Goal: Information Seeking & Learning: Learn about a topic

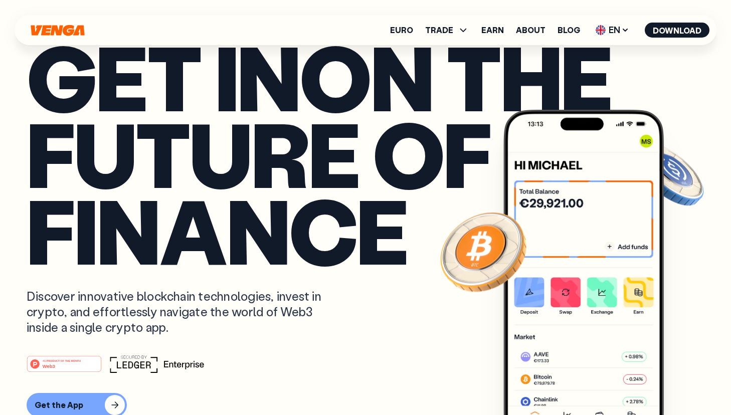
click at [561, 24] on ul "Euro TRADE Buy Sell Swap Exchange Earn About Blog EN English - EN Español - ES …" at bounding box center [549, 30] width 319 height 16
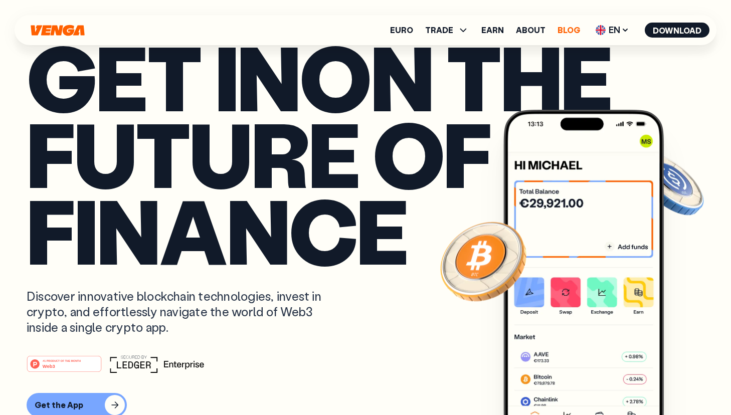
click at [565, 27] on link "Blog" at bounding box center [569, 30] width 23 height 8
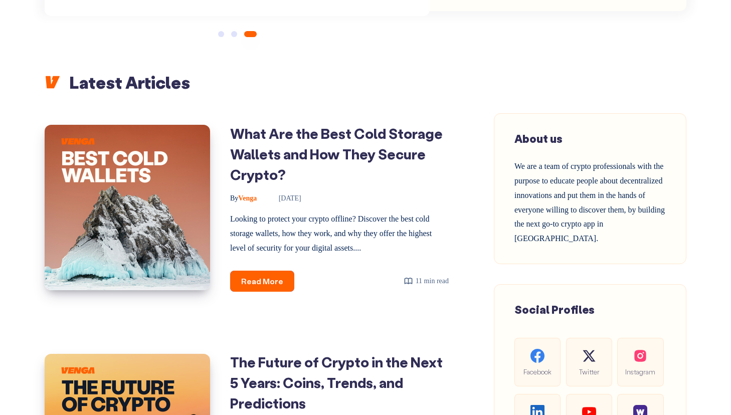
scroll to position [361, 0]
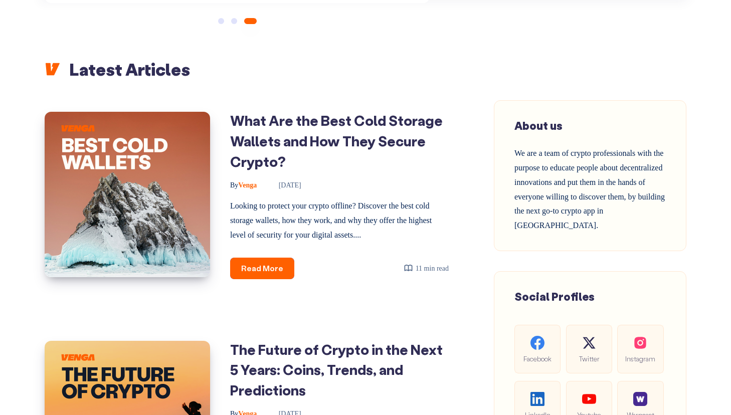
click at [317, 154] on h1 "What Are the Best Cold Storage Wallets and How They Secure Crypto?" at bounding box center [339, 140] width 219 height 61
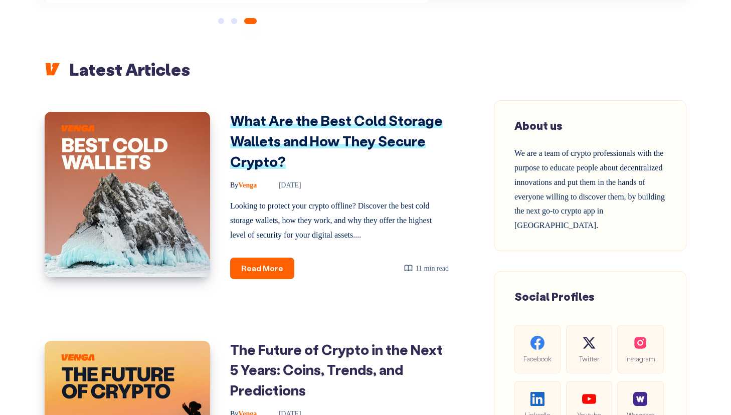
click at [315, 140] on link "What Are the Best Cold Storage Wallets and How They Secure Crypto?" at bounding box center [336, 140] width 213 height 59
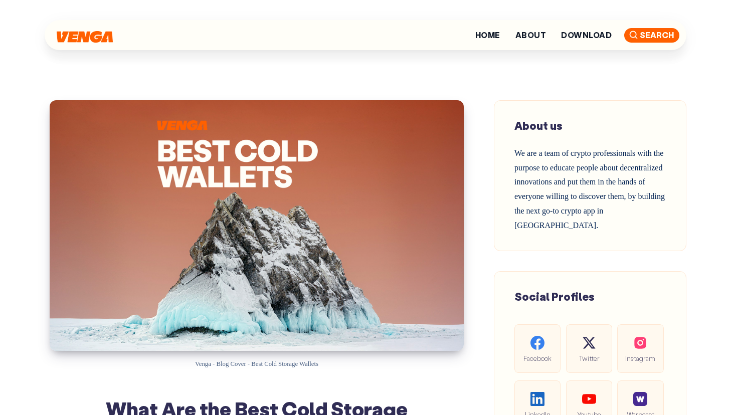
click at [655, 33] on span "Search" at bounding box center [651, 35] width 55 height 15
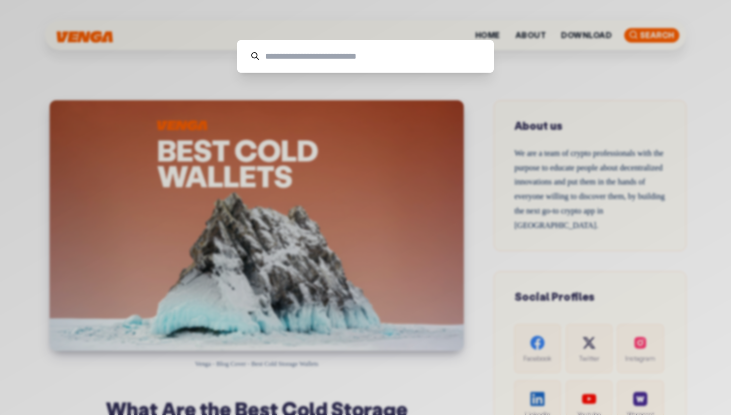
type input "*"
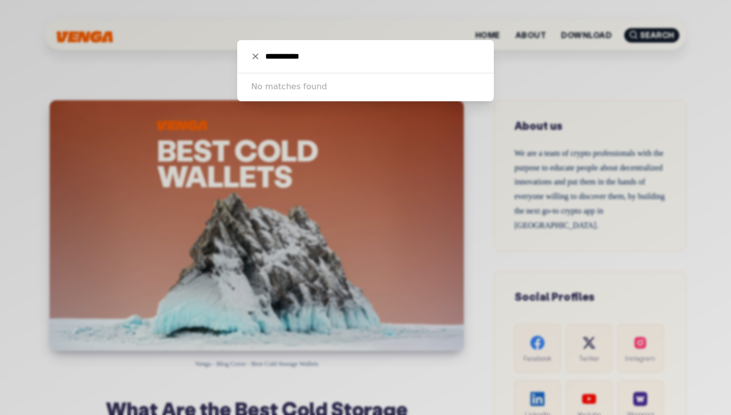
drag, startPoint x: 281, startPoint y: 58, endPoint x: 252, endPoint y: 56, distance: 28.7
click at [253, 57] on div "**********" at bounding box center [365, 56] width 257 height 33
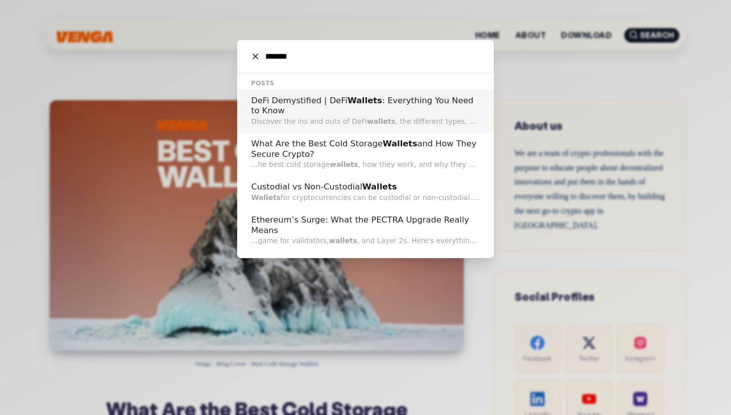
type input "*******"
click at [333, 117] on p "Discover the ins and outs of DeFi wallets , the different types, how they work,…" at bounding box center [365, 121] width 229 height 11
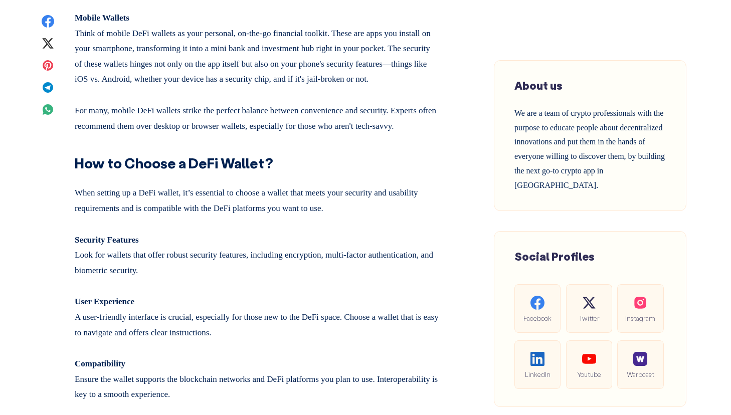
scroll to position [1507, 0]
